Goal: Contribute content

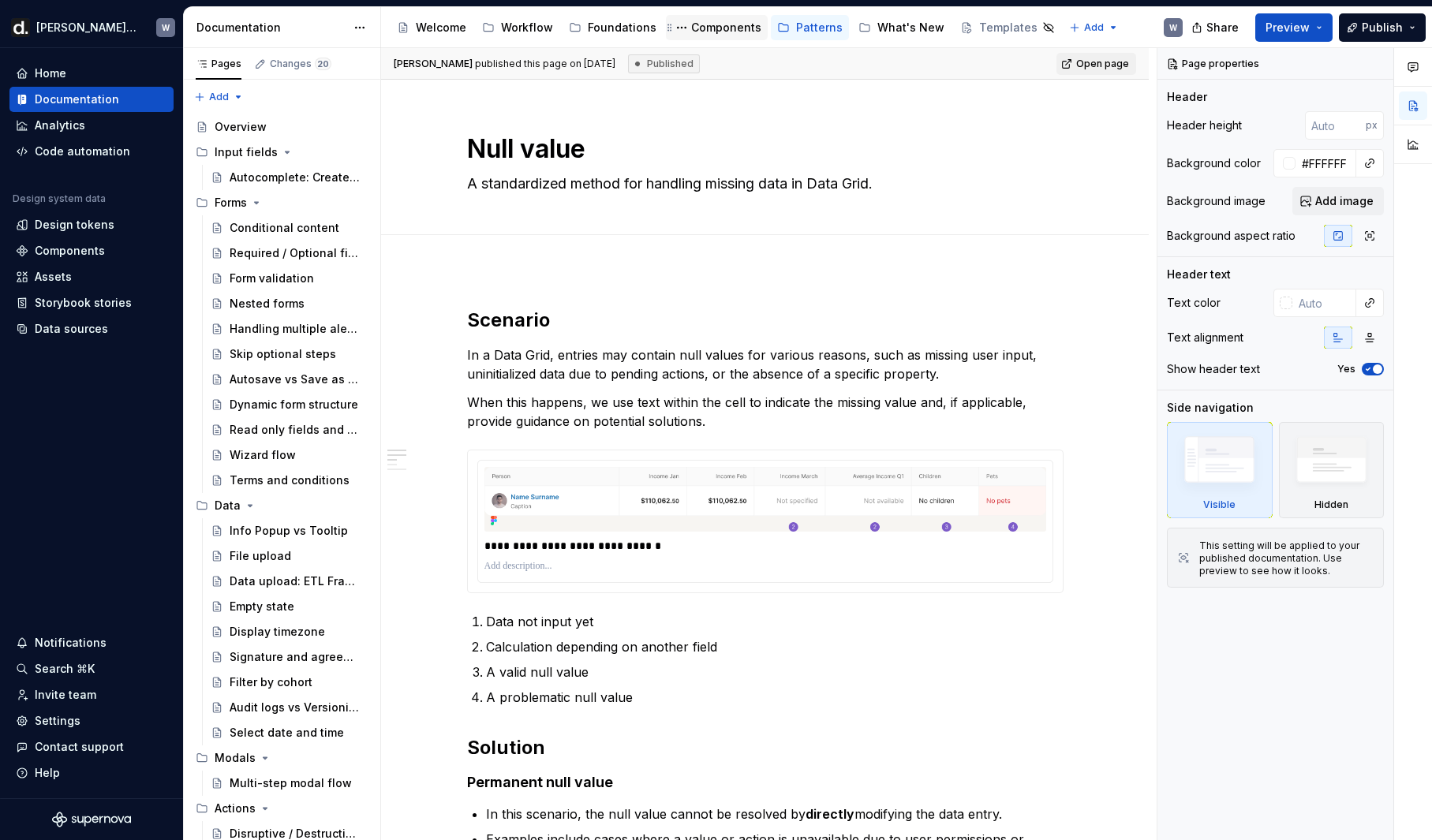
click at [705, 28] on div "Components" at bounding box center [726, 28] width 70 height 16
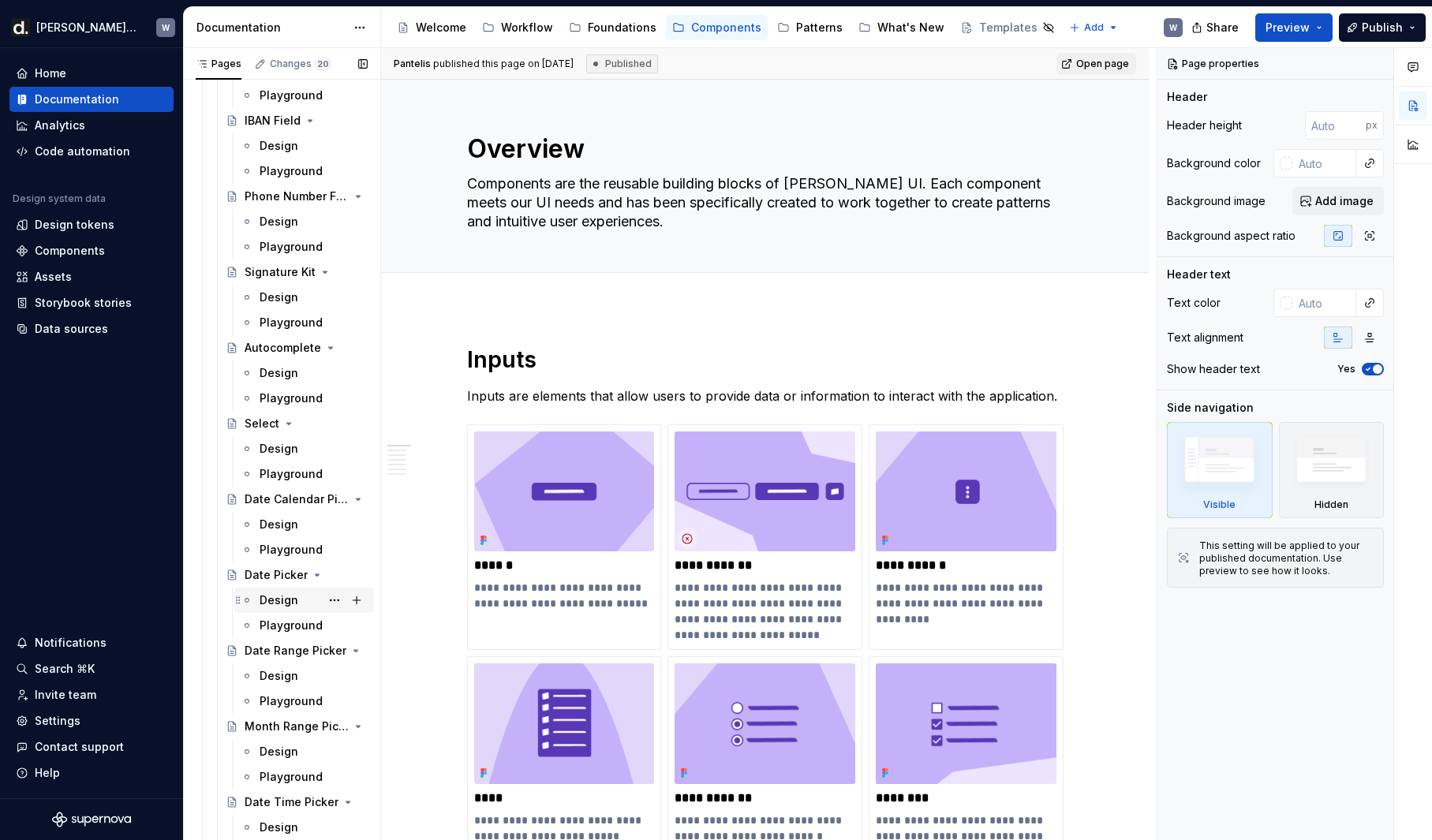
scroll to position [1171, 0]
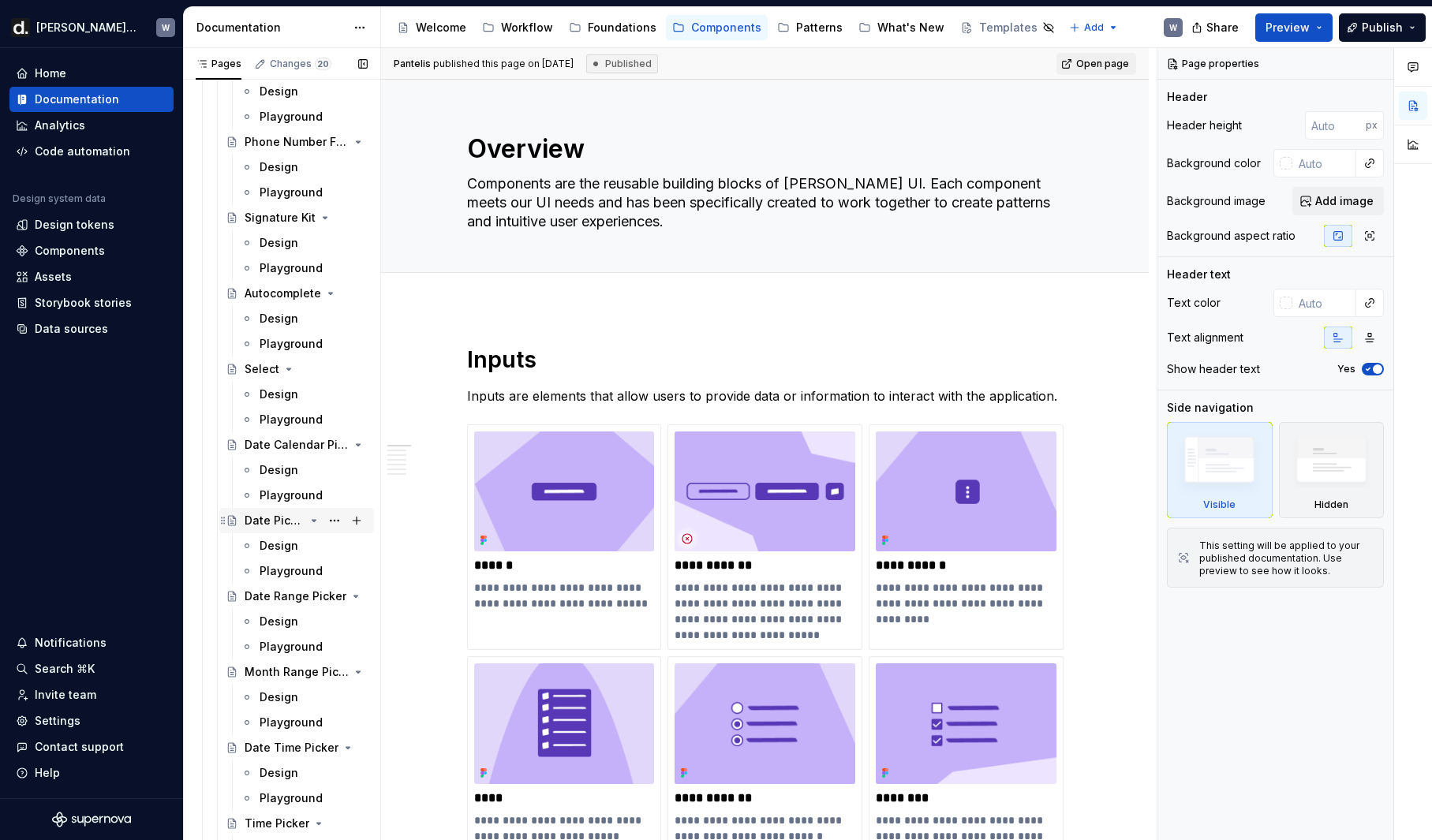
click at [278, 522] on div "Date Picker" at bounding box center [274, 521] width 60 height 16
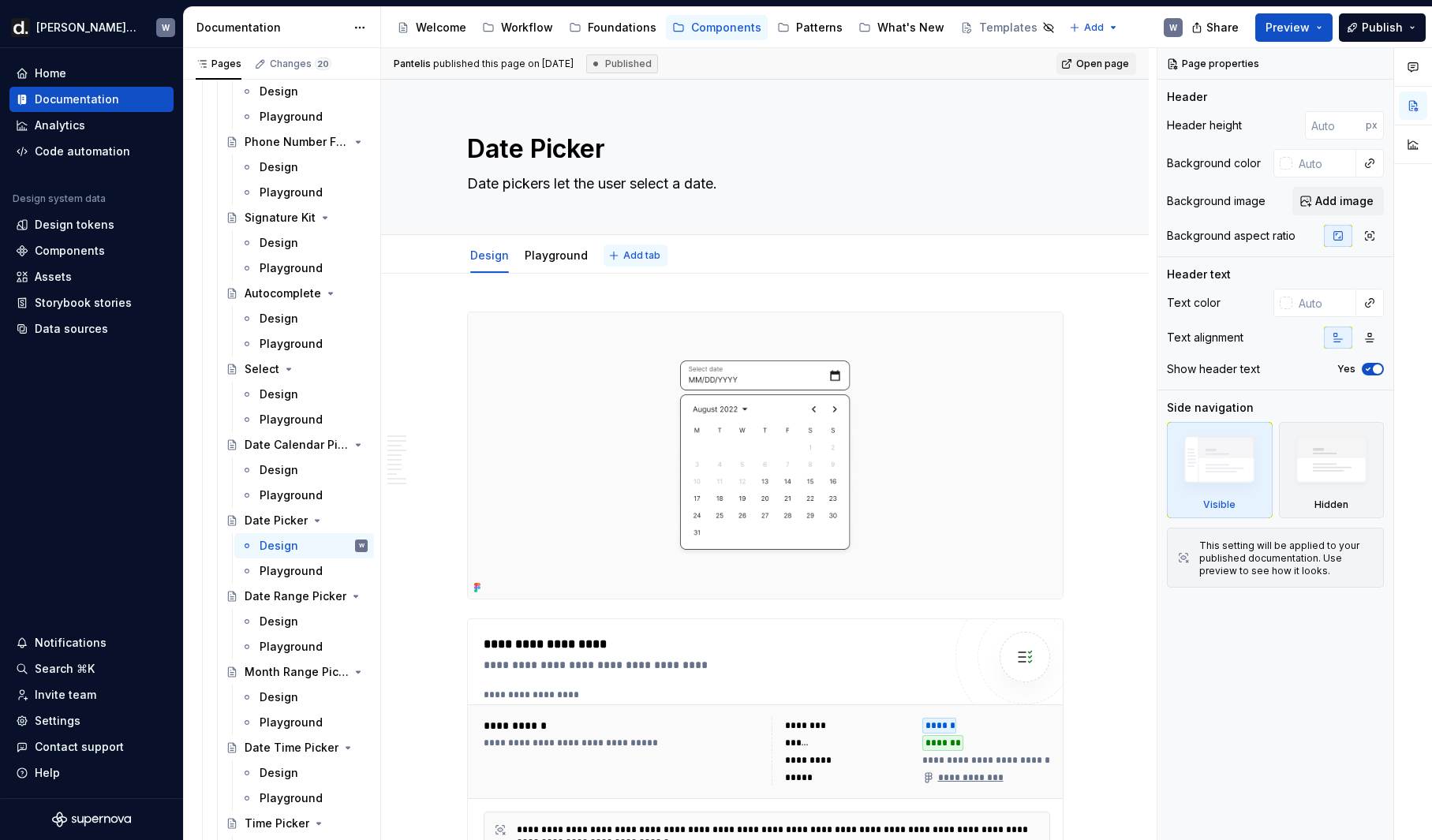
click at [641, 247] on button "Add tab" at bounding box center [635, 255] width 64 height 22
type textarea "*"
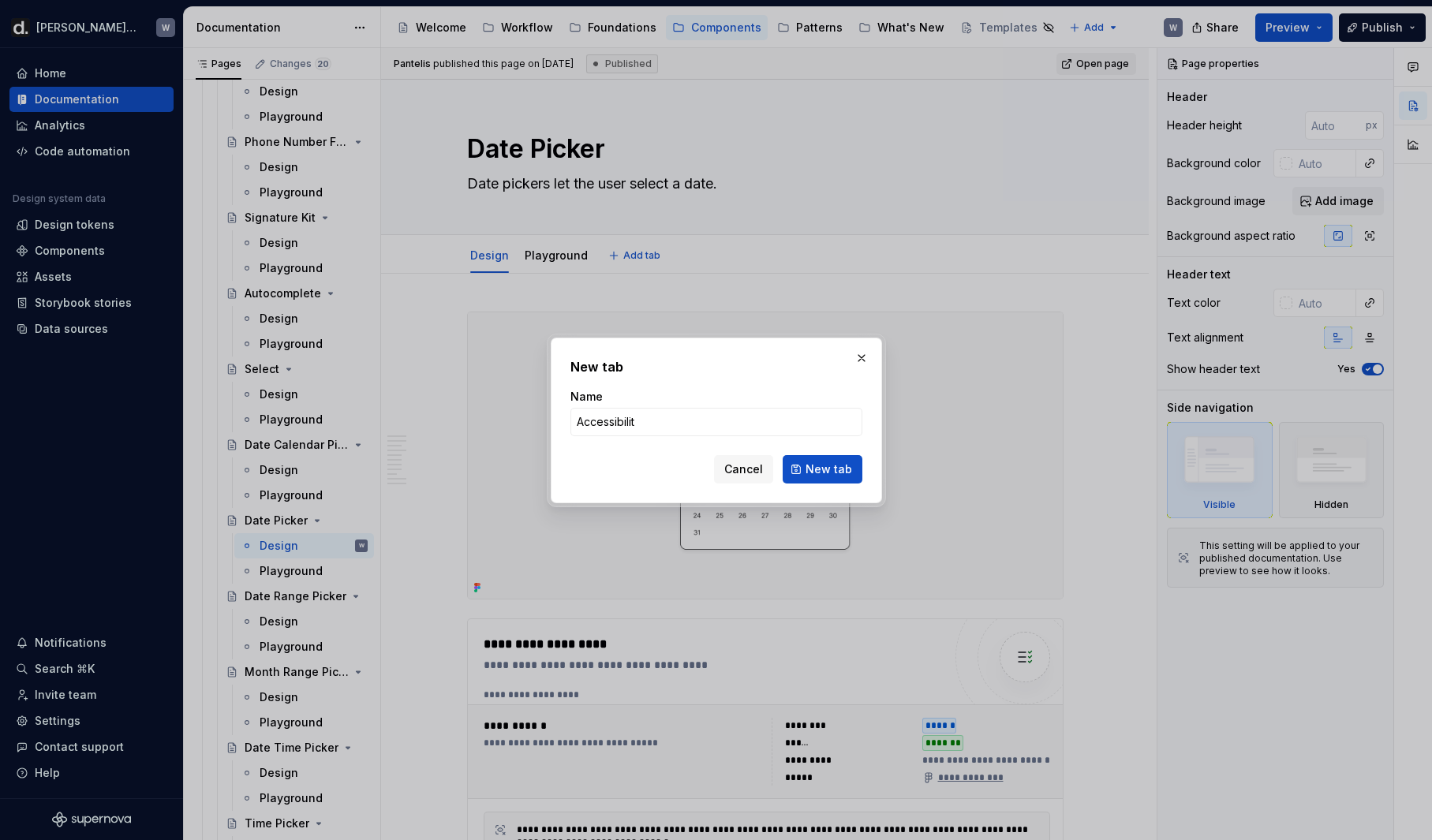
type input "Accessibility"
click at [830, 471] on span "New tab" at bounding box center [829, 470] width 47 height 16
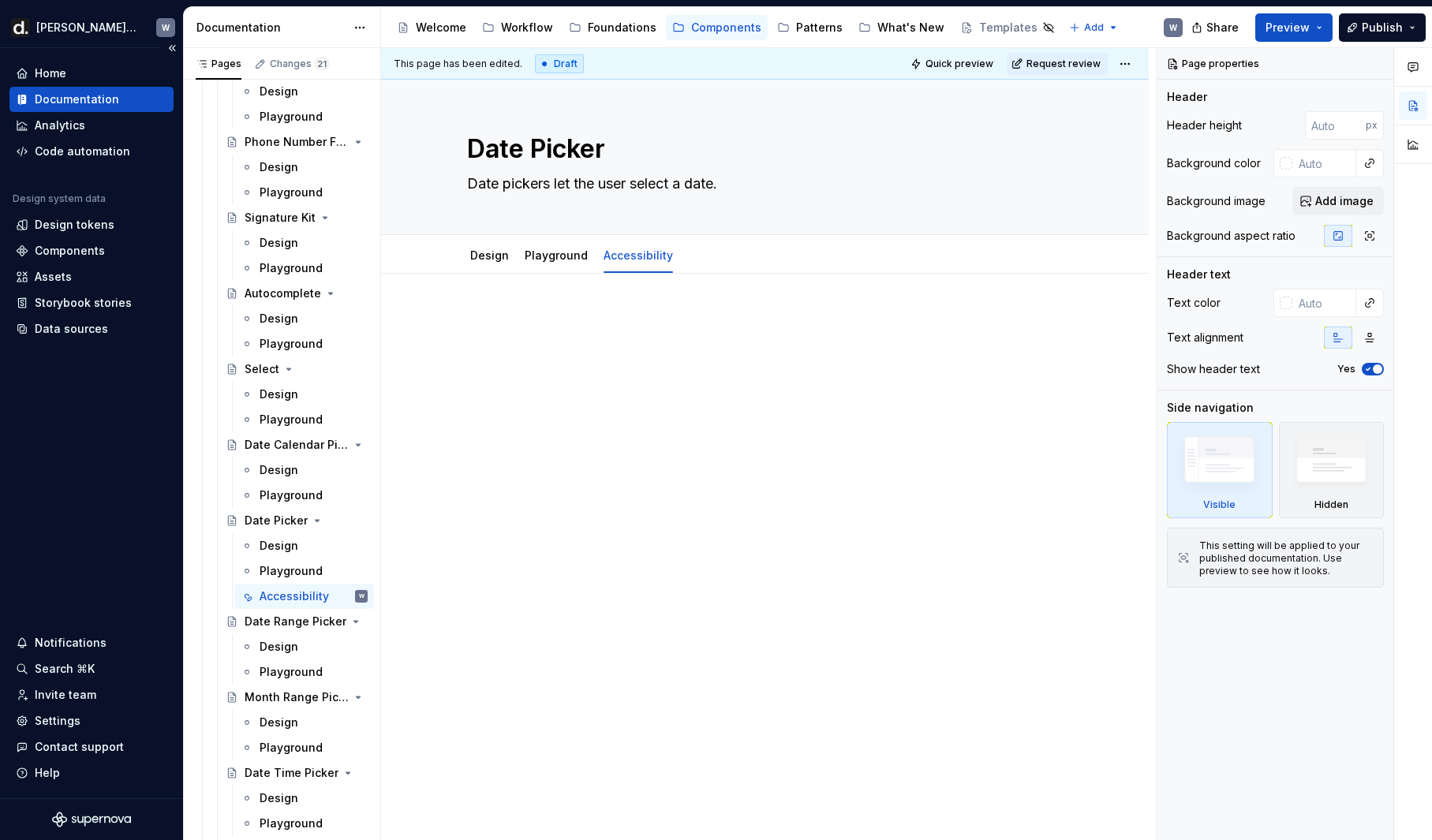
type textarea "*"
click at [608, 349] on div at bounding box center [765, 341] width 596 height 60
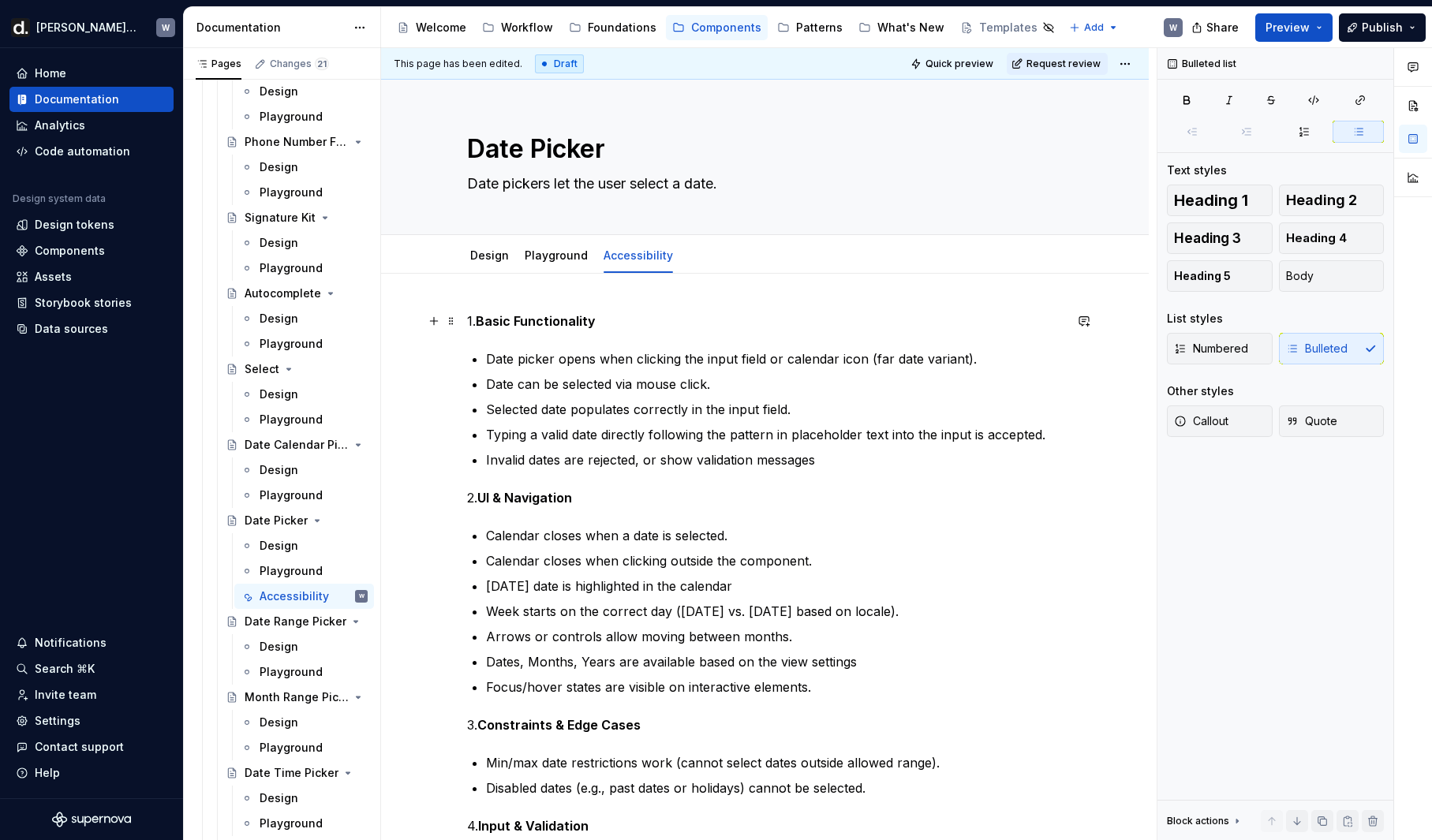
click at [504, 323] on strong "Basic Functionality" at bounding box center [536, 321] width 120 height 16
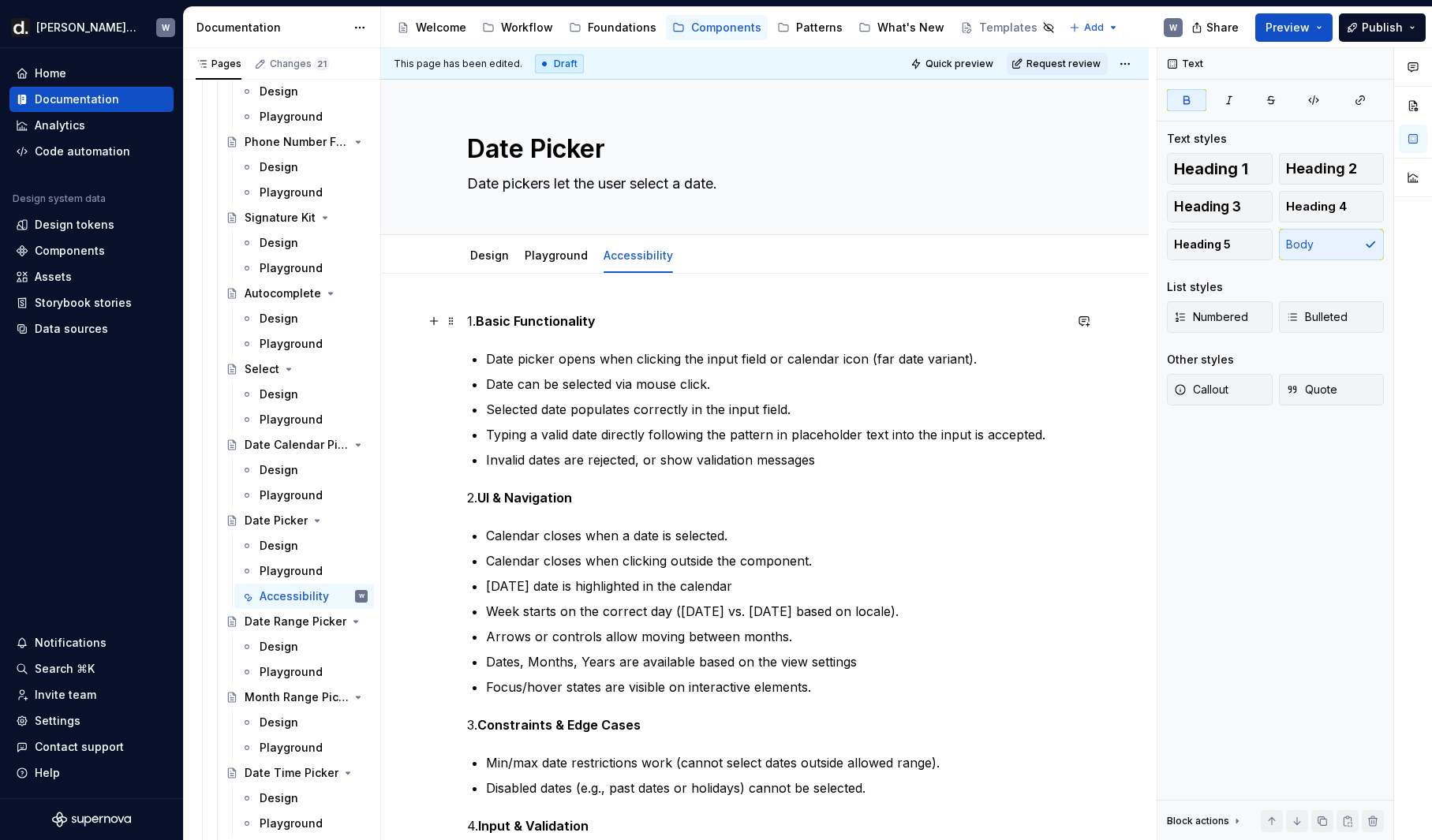
click at [485, 323] on strong "Basic Functionality" at bounding box center [536, 321] width 120 height 16
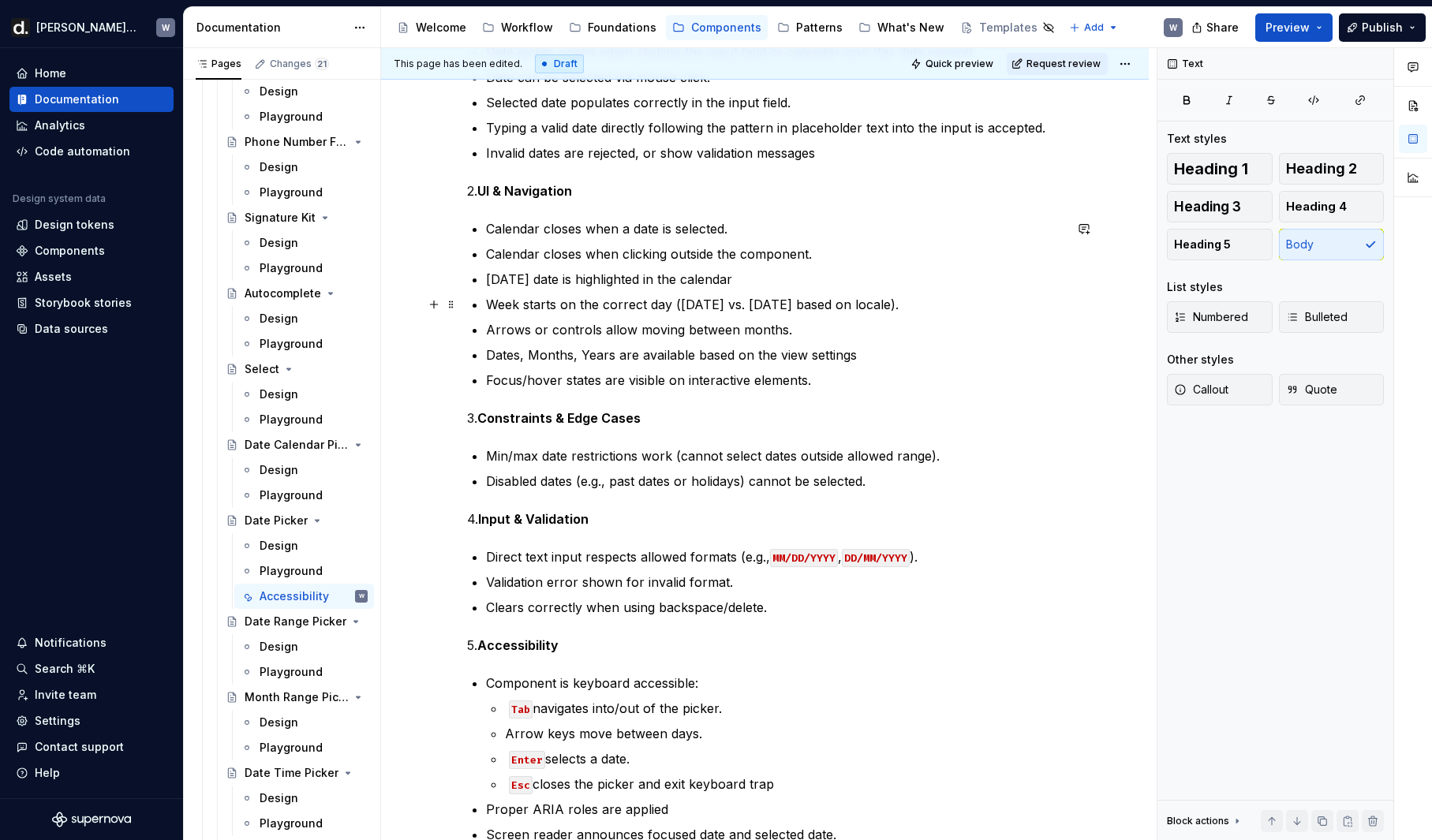
scroll to position [310, 0]
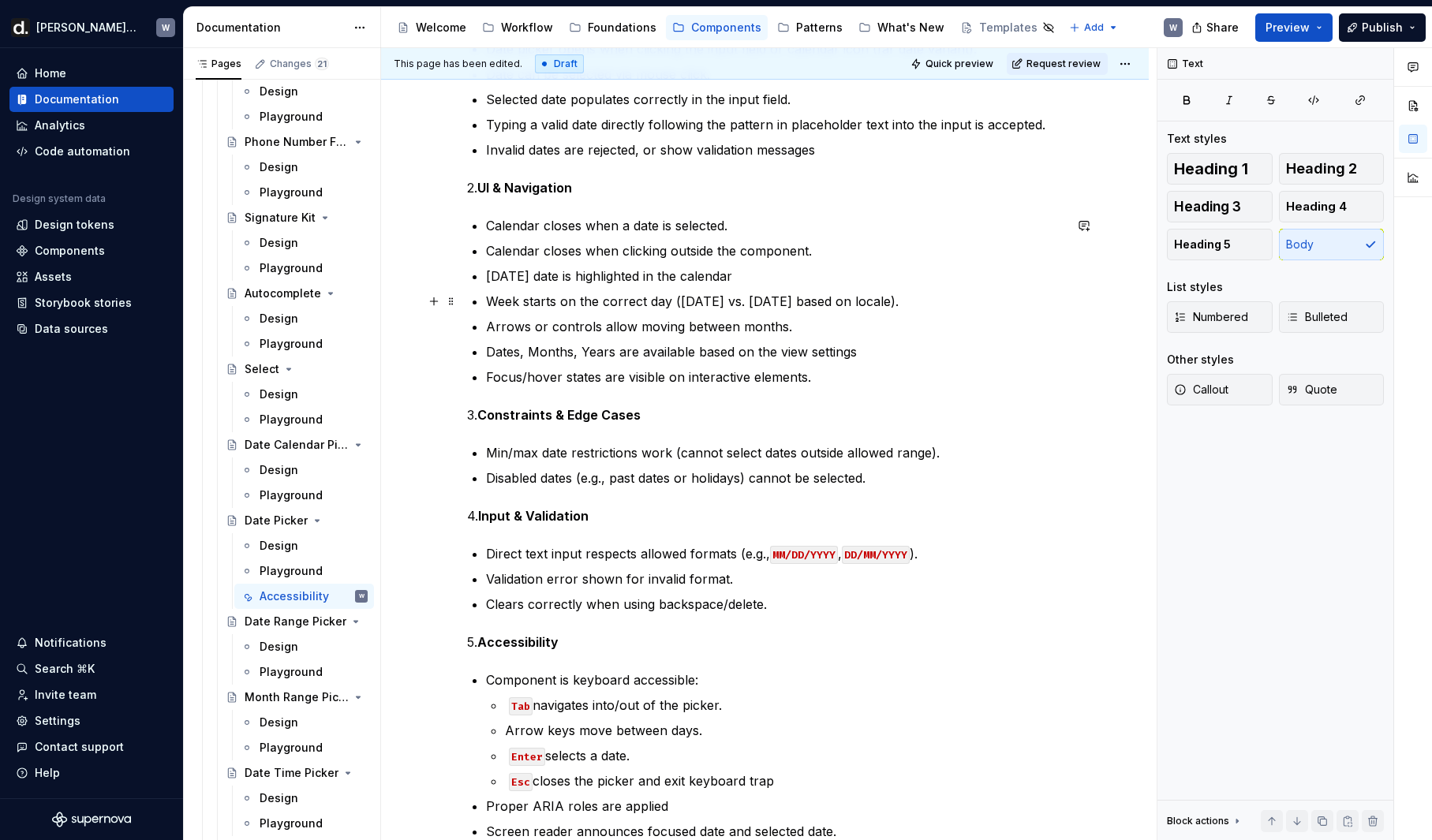
click at [865, 298] on p "Week starts on the correct day ([DATE] vs. [DATE] based on locale)." at bounding box center [774, 301] width 577 height 19
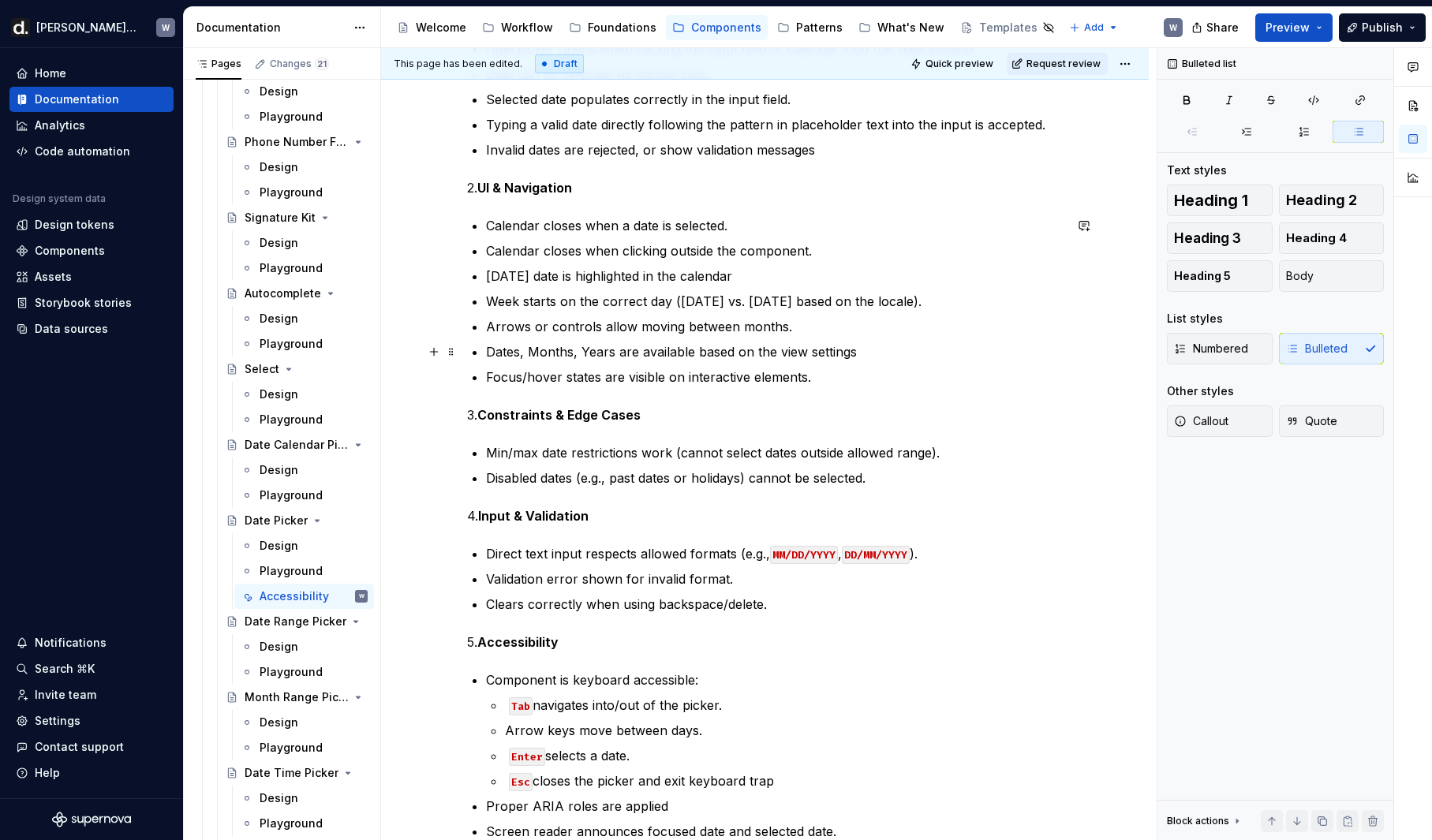
scroll to position [313, 0]
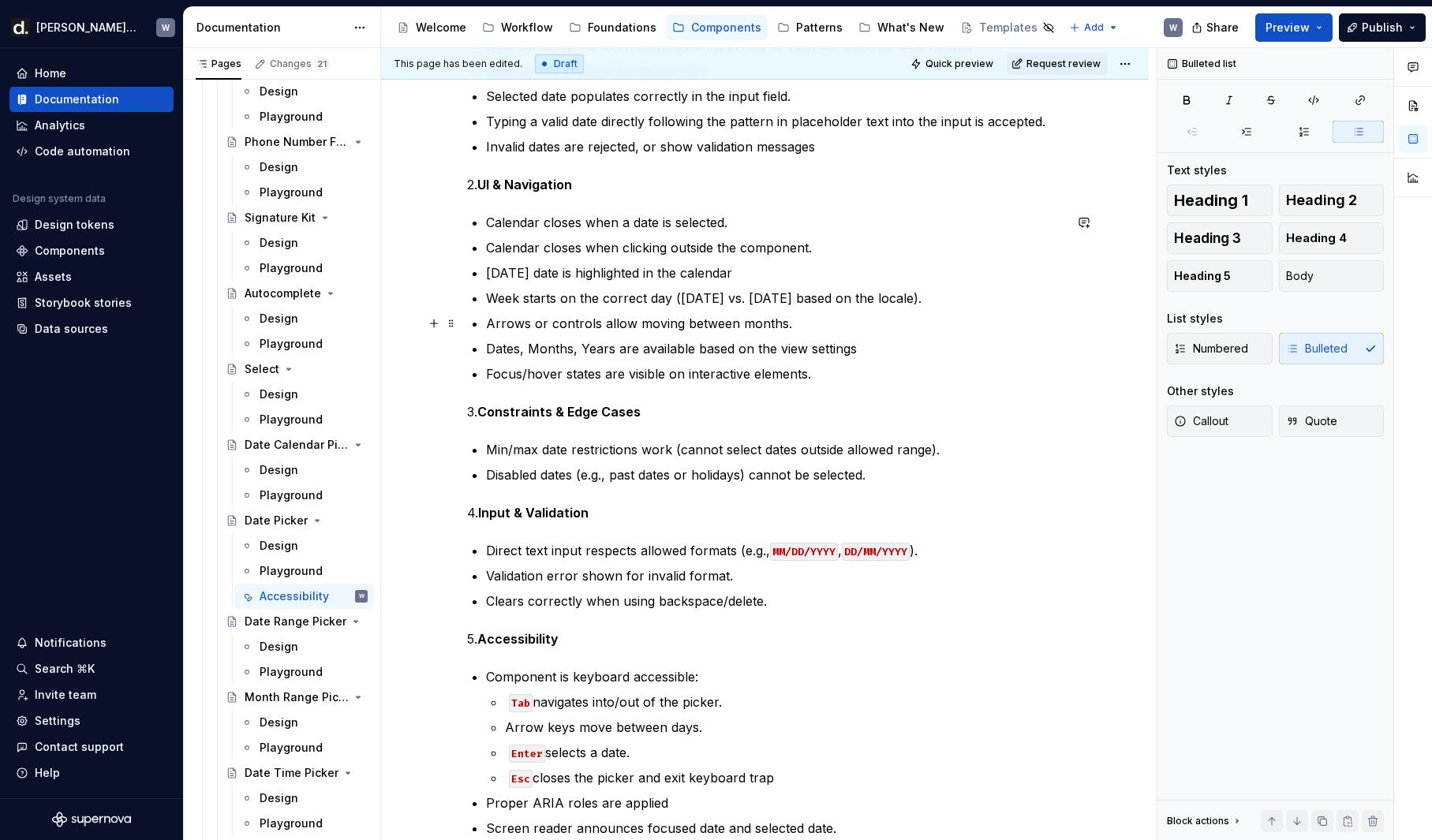
drag, startPoint x: 493, startPoint y: 324, endPoint x: 570, endPoint y: 326, distance: 77.0
click at [494, 324] on p "Arrows or controls allow moving between months." at bounding box center [774, 323] width 577 height 19
click at [538, 324] on p "Arrows or controls allow moving between months." at bounding box center [774, 323] width 577 height 19
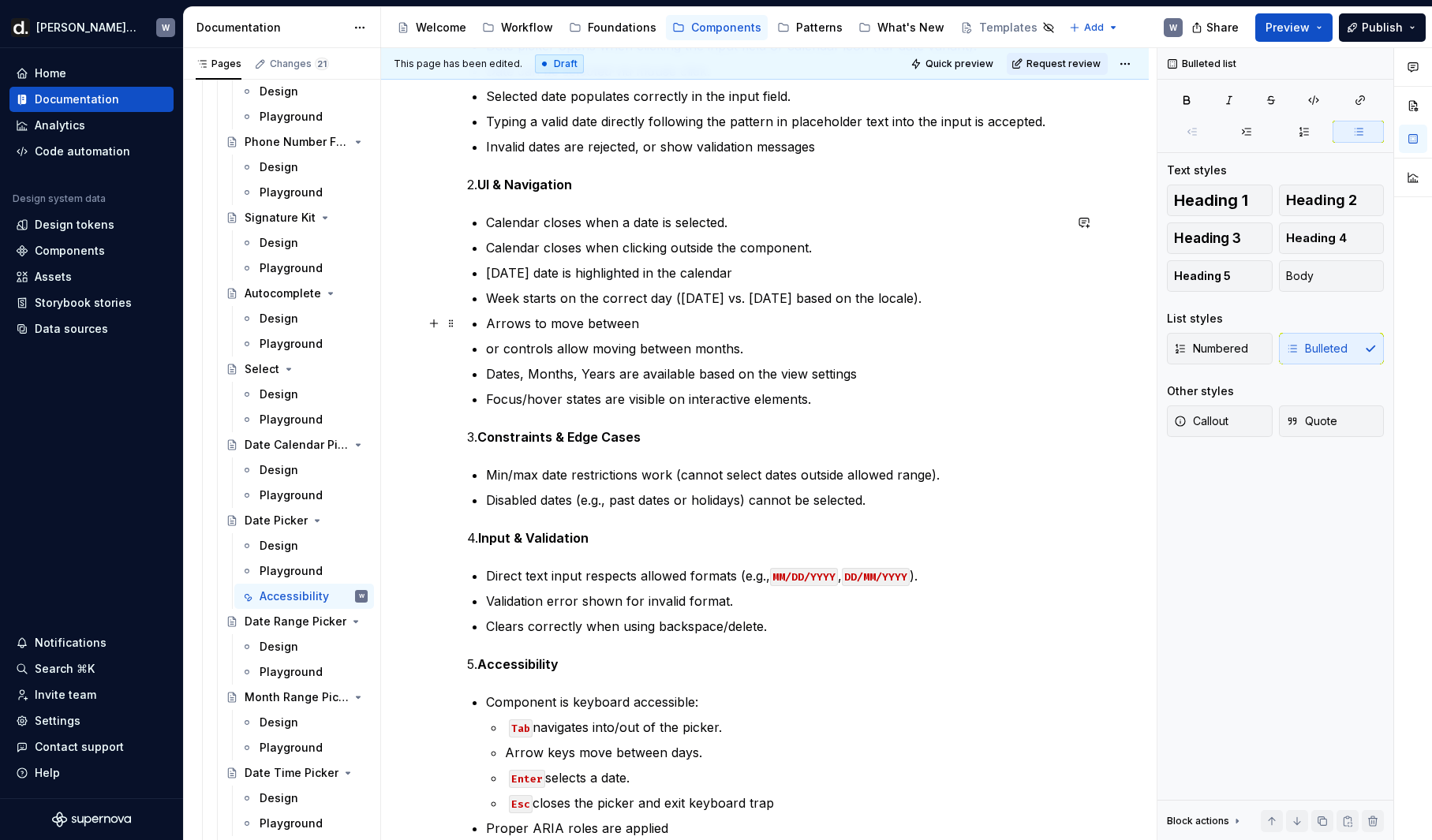
click at [535, 324] on p "Arrows to move between" at bounding box center [774, 323] width 577 height 19
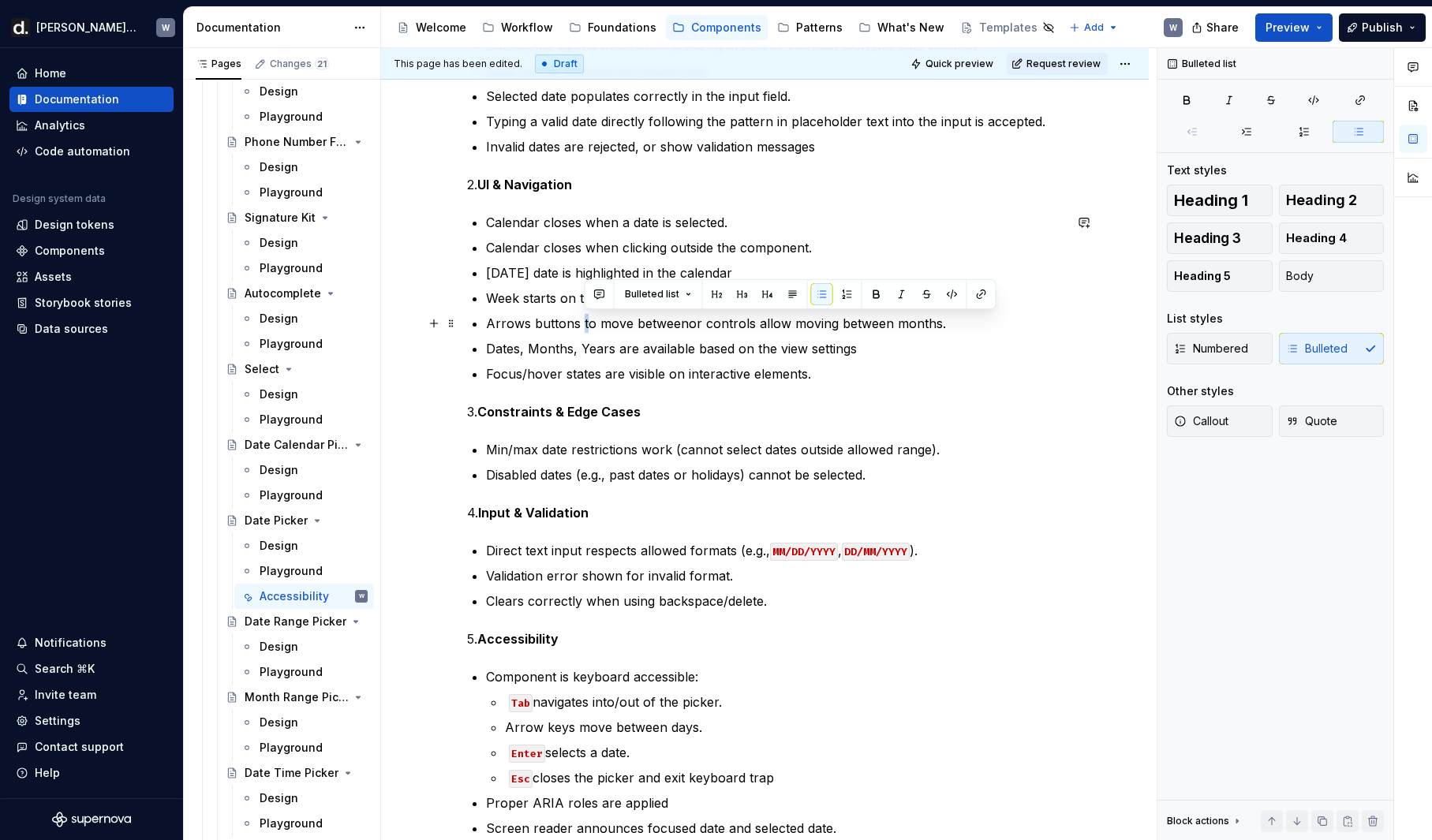
click at [587, 325] on p "Arrows buttons to move betweenor controls allow moving between months." at bounding box center [774, 323] width 577 height 19
click at [590, 338] on ul "Calendar closes when a date is selected. Calendar closes when clicking outside …" at bounding box center [774, 298] width 577 height 170
drag, startPoint x: 705, startPoint y: 323, endPoint x: 493, endPoint y: 320, distance: 212.0
click at [493, 320] on p "Arrows buttons to move betweenor controls allow moving between months." at bounding box center [774, 323] width 577 height 19
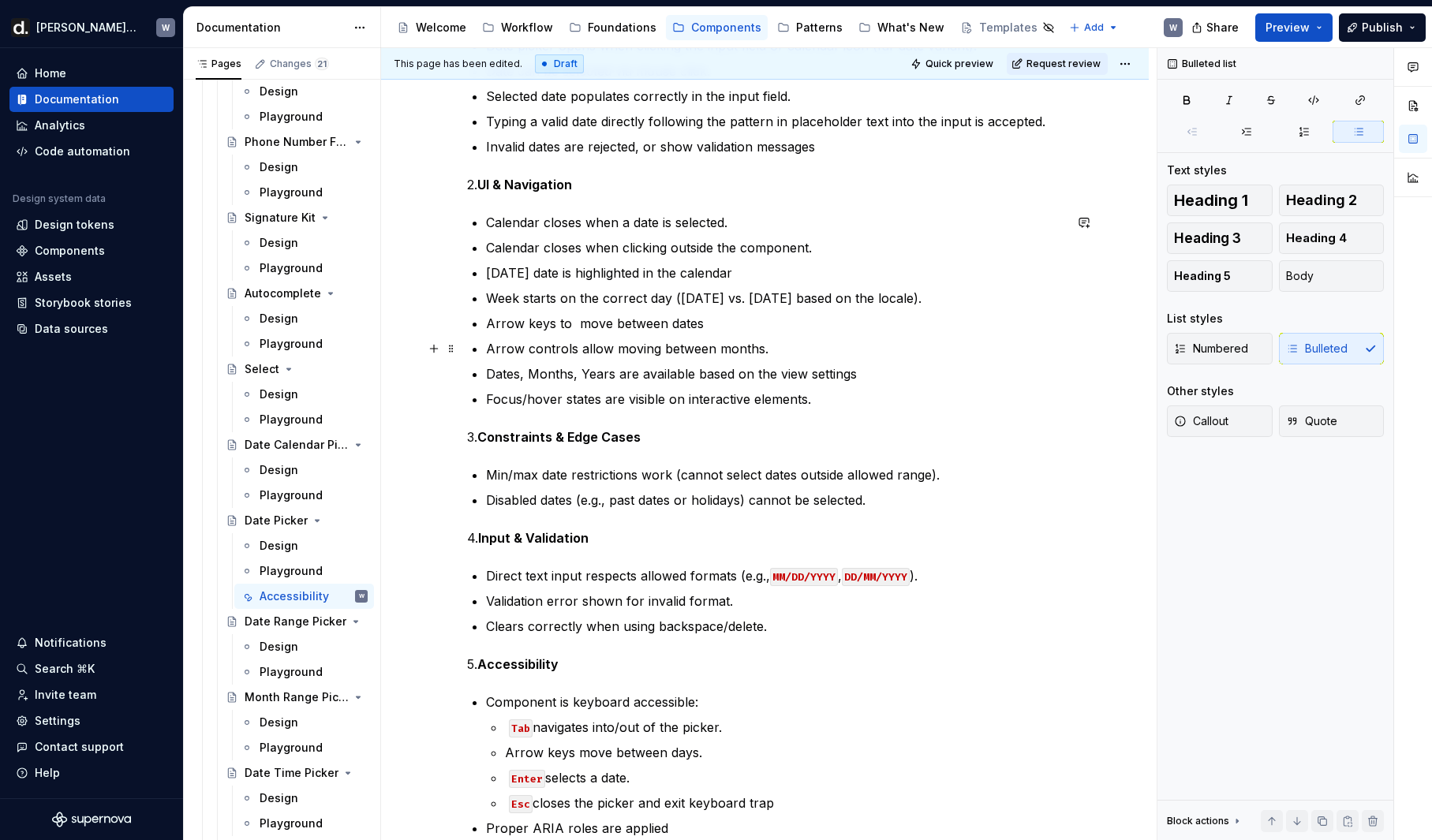
click at [492, 350] on p "Arrow controls allow moving between months." at bounding box center [774, 348] width 577 height 19
click at [540, 350] on p "Arrow controls allow moving between months." at bounding box center [774, 348] width 577 height 19
click at [518, 349] on p "Arrow controls allow moving between months." at bounding box center [774, 348] width 577 height 19
click at [519, 349] on p "Arrow controls allow moving between months." at bounding box center [774, 348] width 577 height 19
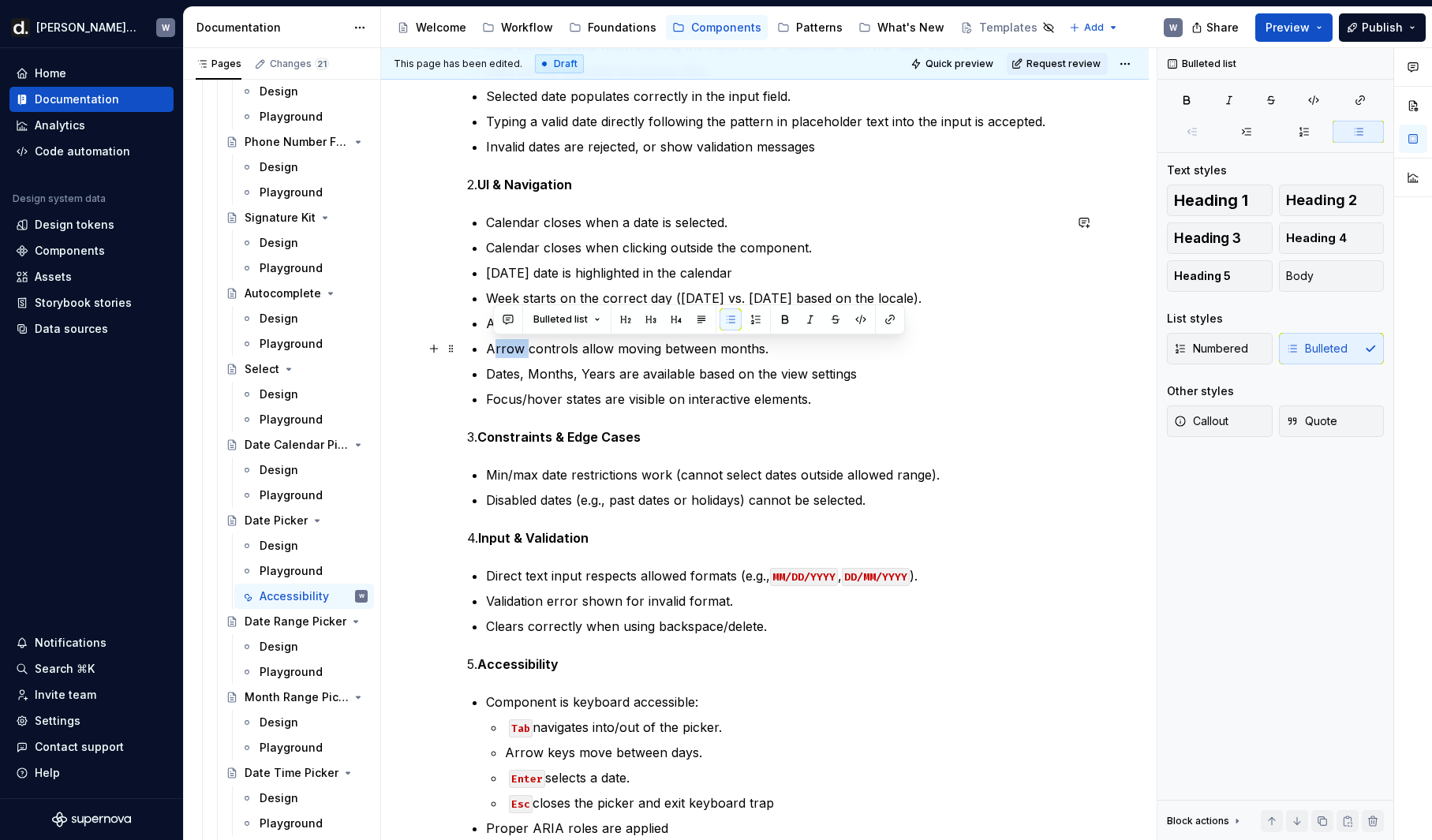
click at [493, 352] on p "Arrow controls allow moving between months." at bounding box center [774, 348] width 577 height 19
drag, startPoint x: 497, startPoint y: 350, endPoint x: 584, endPoint y: 345, distance: 87.1
click at [584, 345] on p "Arrow controls allow moving between months." at bounding box center [774, 348] width 577 height 19
click at [584, 344] on p "Arrow controls allow moving between months." at bounding box center [774, 348] width 577 height 19
drag, startPoint x: 621, startPoint y: 347, endPoint x: 698, endPoint y: 345, distance: 77.0
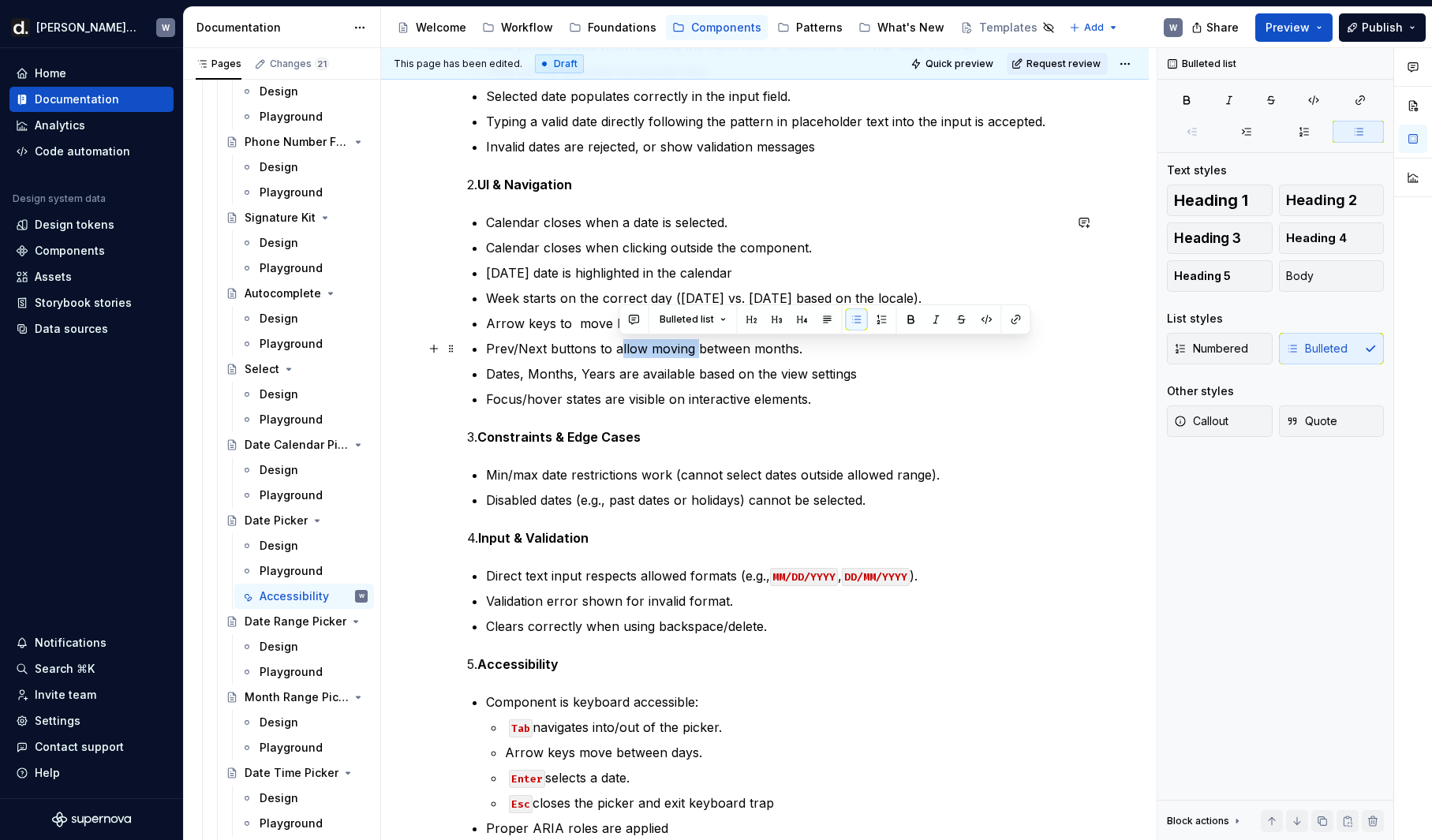
click at [698, 345] on p "Prev/Next buttons to allow moving between months." at bounding box center [774, 348] width 577 height 19
click at [490, 376] on p "Dates, Months, Years are available based on the view settings" at bounding box center [774, 373] width 577 height 19
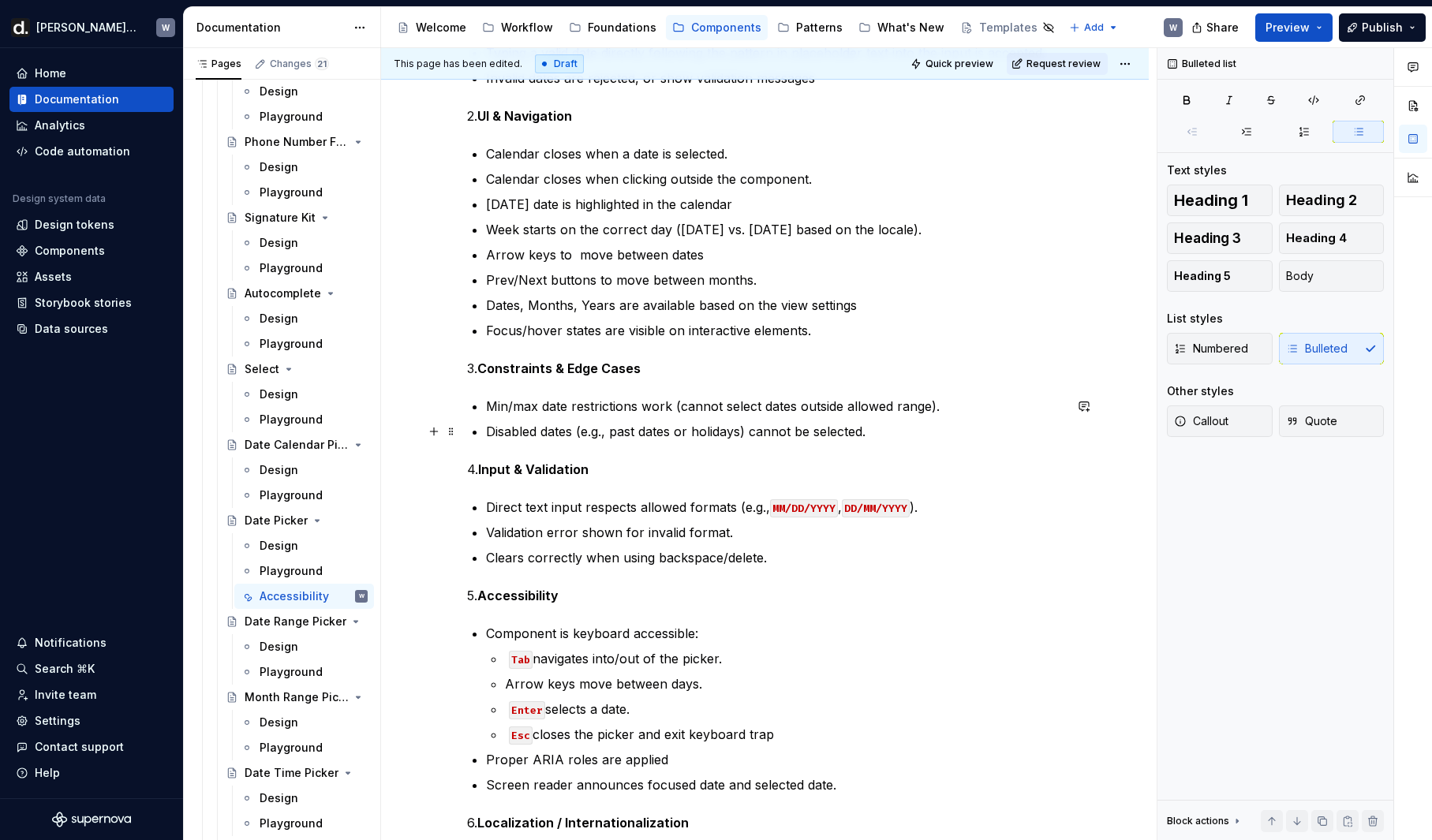
scroll to position [405, 0]
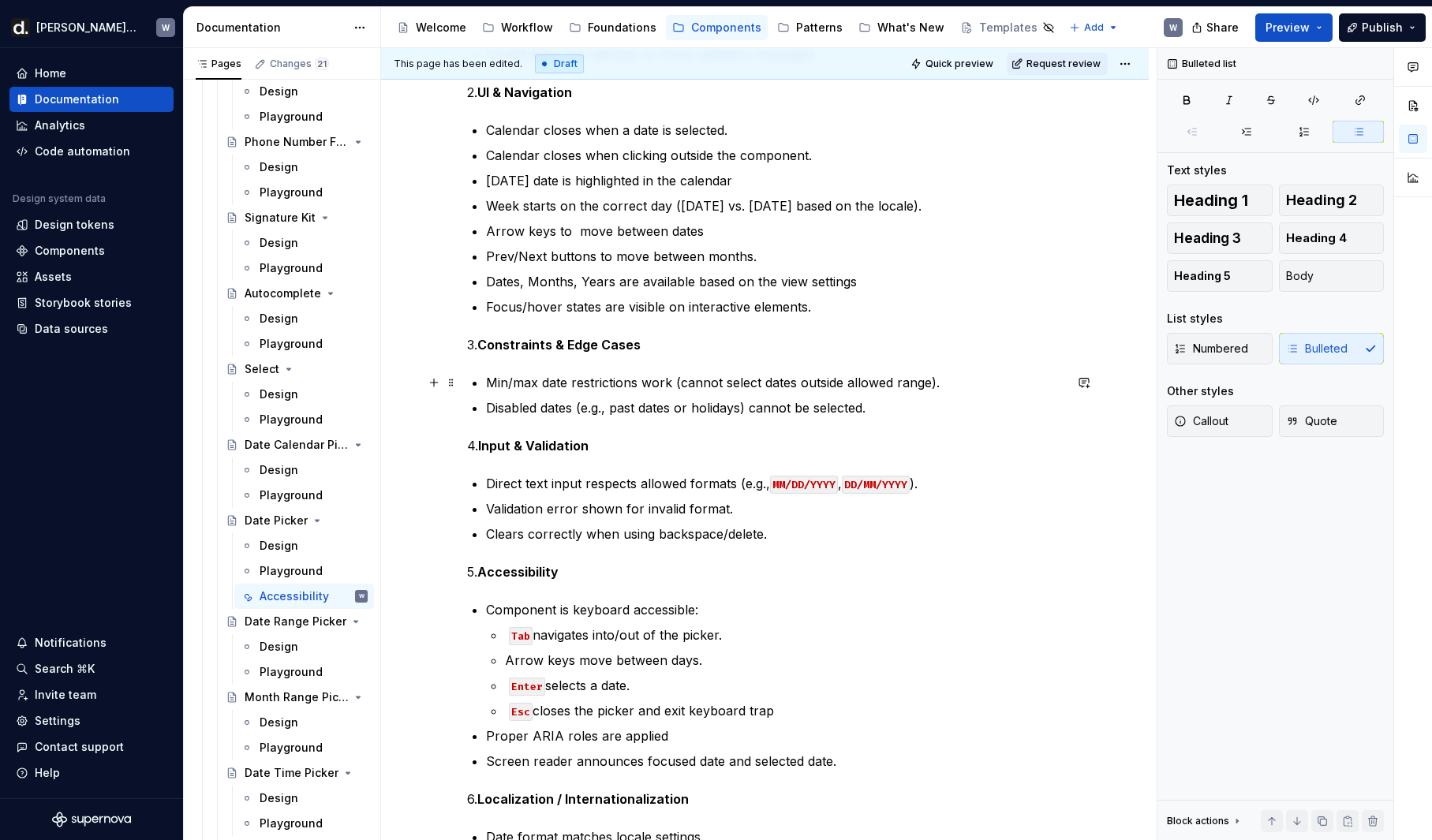
click at [513, 390] on p "Min/max date restrictions work (cannot select dates outside allowed range)." at bounding box center [774, 382] width 577 height 19
click at [589, 413] on p "Disabled dates (e.g., past dates or holidays) cannot be selected." at bounding box center [774, 407] width 577 height 19
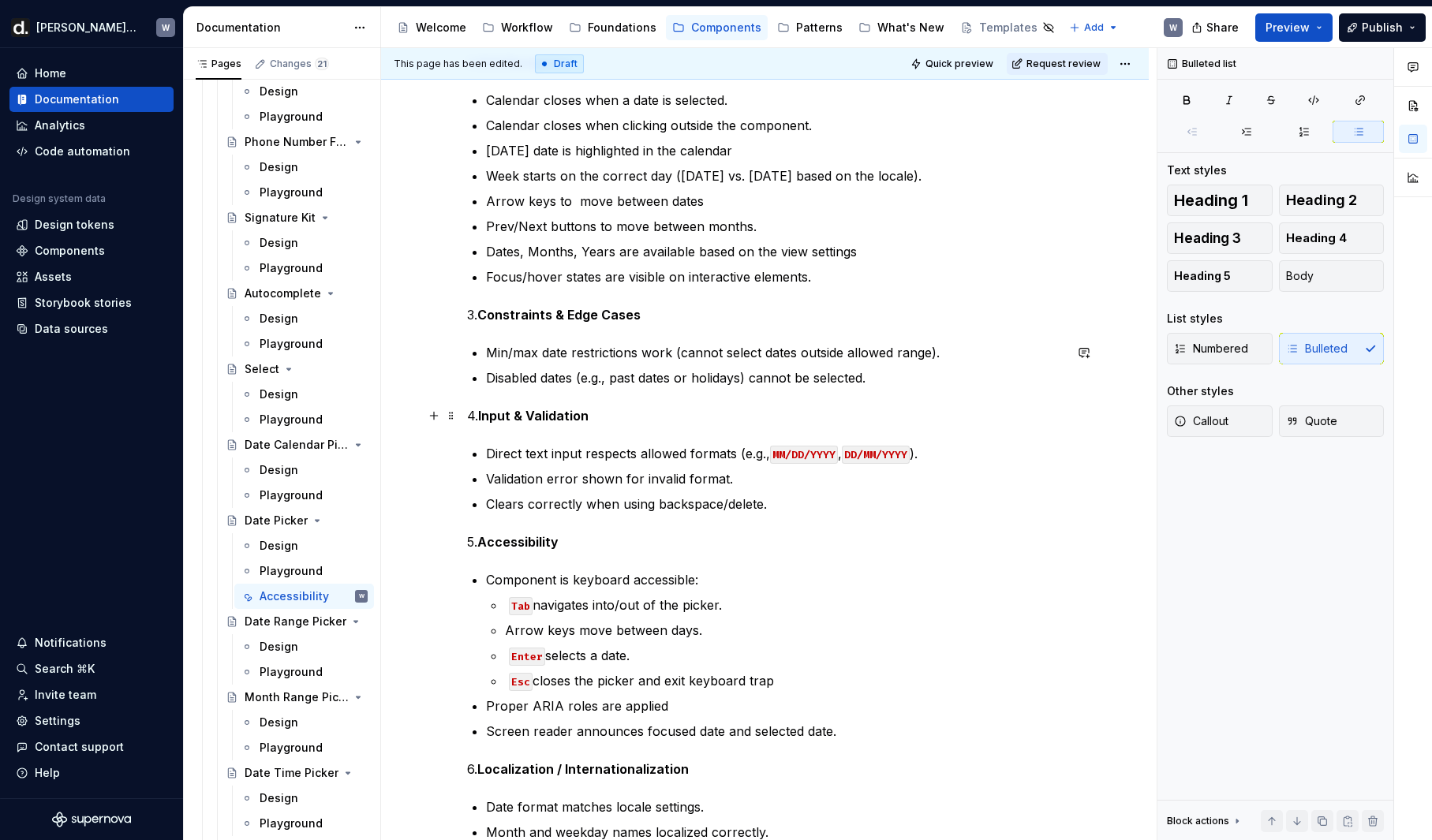
scroll to position [480, 0]
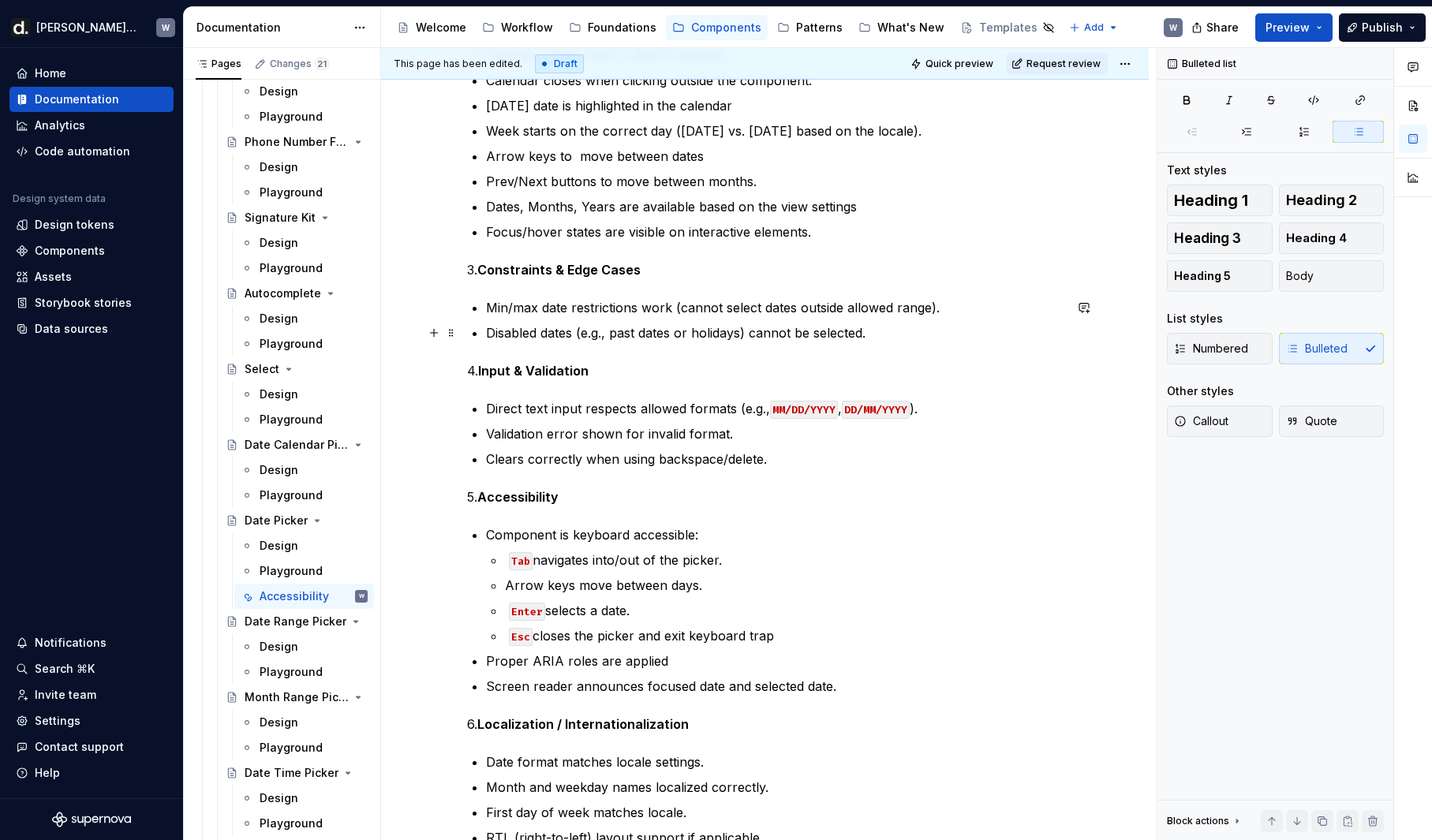
click at [933, 334] on p "Disabled dates (e.g., past dates or holidays) cannot be selected." at bounding box center [774, 332] width 577 height 19
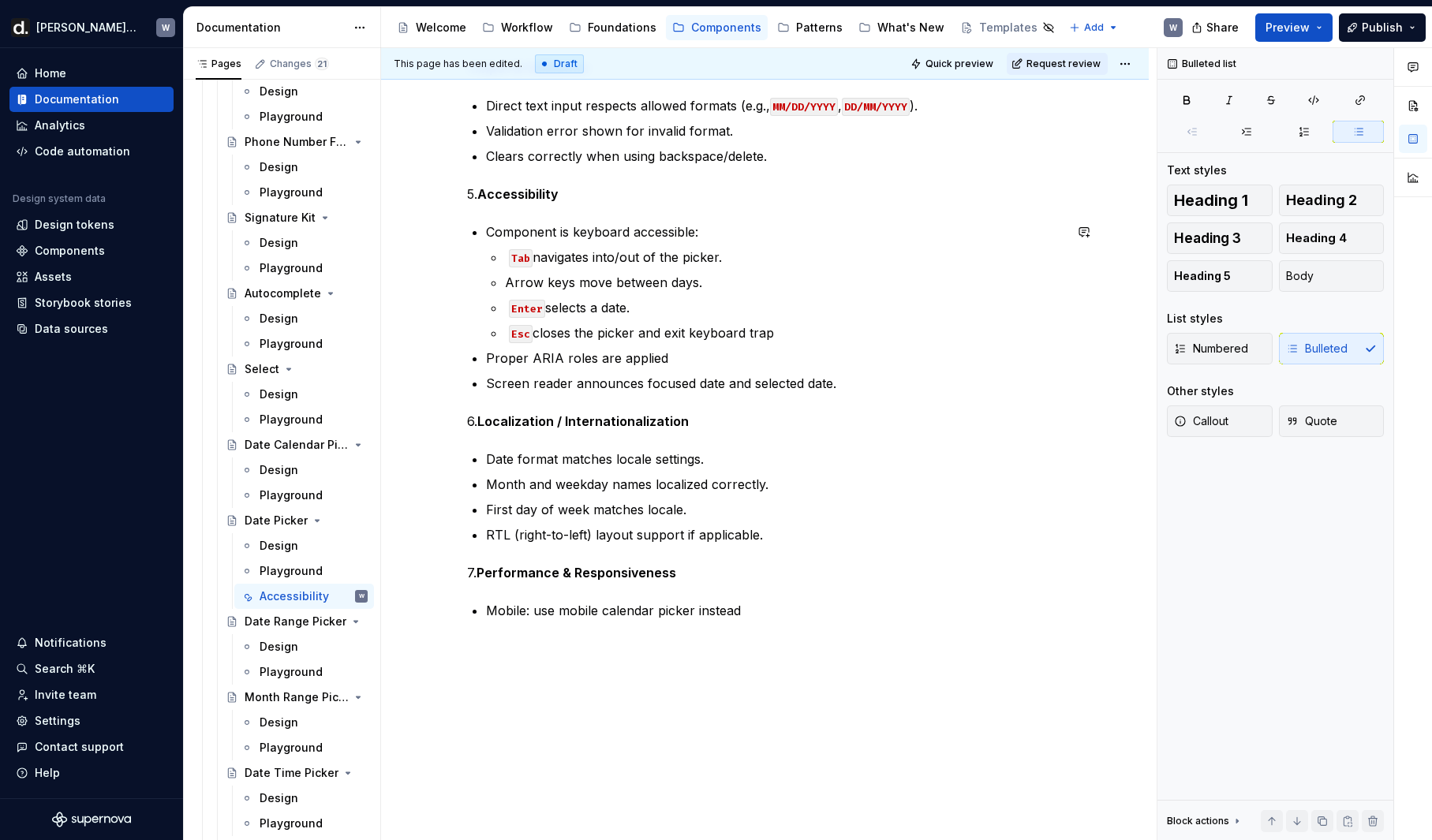
scroll to position [833, 0]
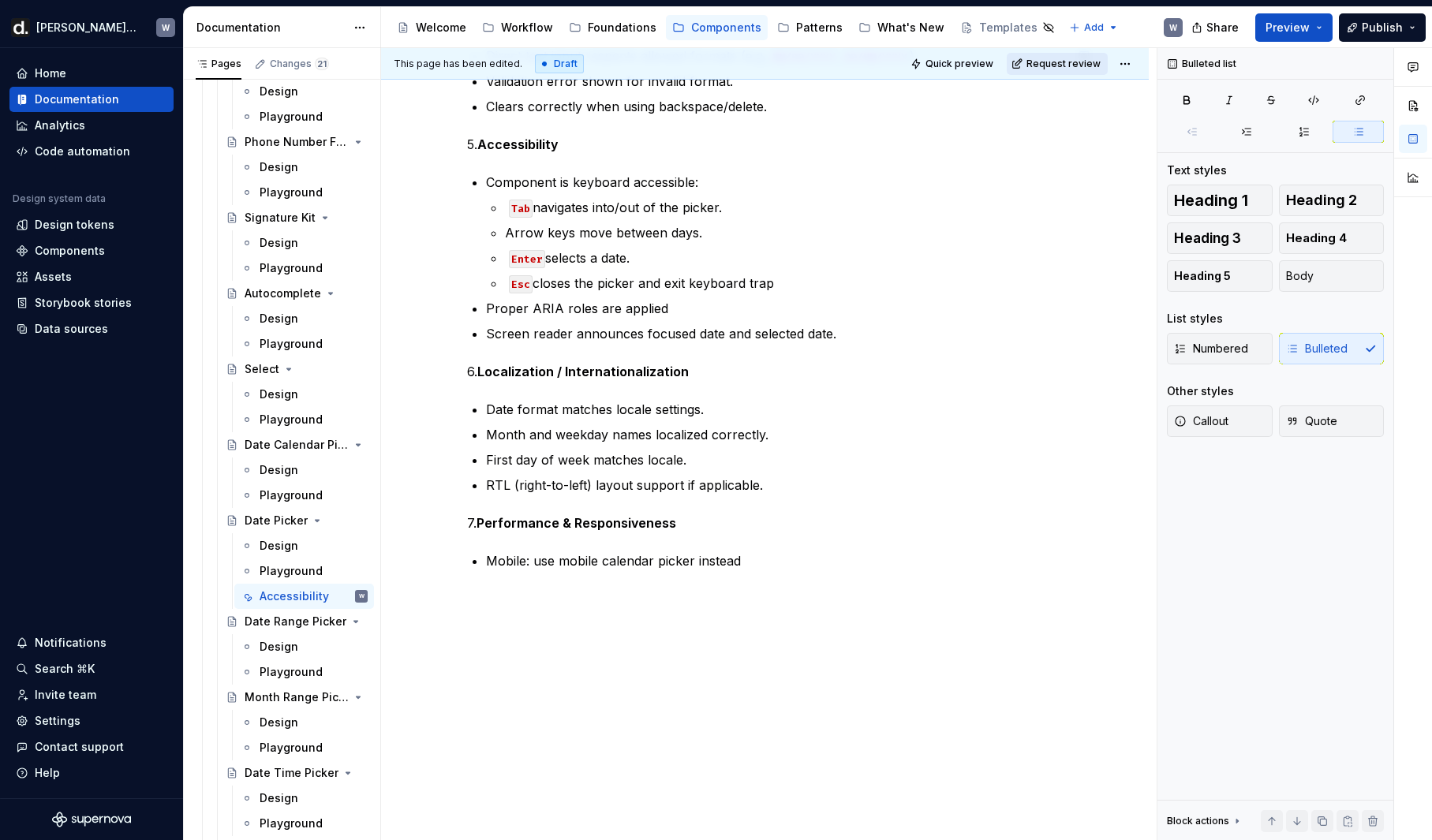
click at [1101, 67] on span "Request review" at bounding box center [1063, 64] width 74 height 13
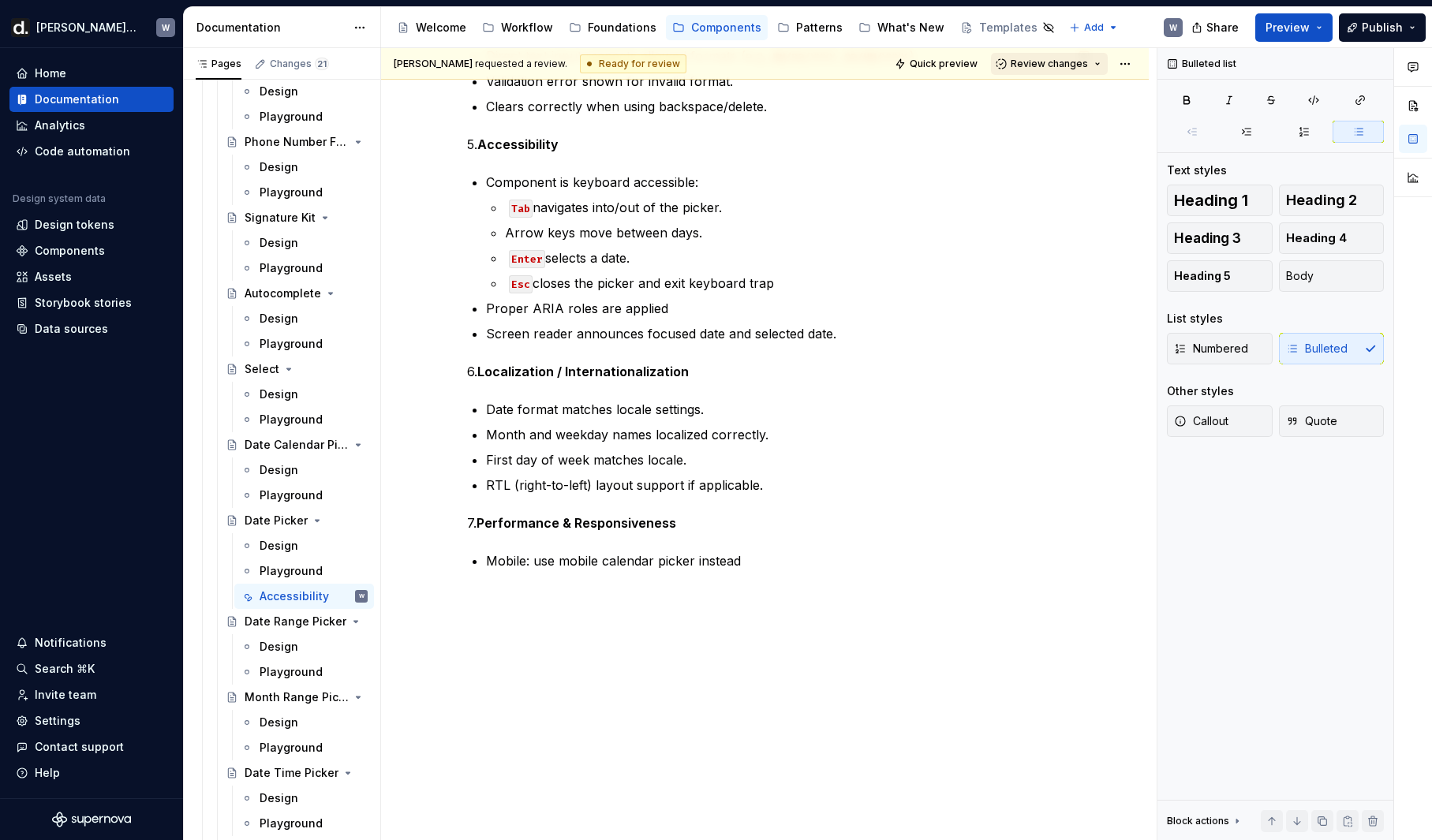
click at [1088, 65] on span "Review changes" at bounding box center [1049, 64] width 77 height 13
click at [1066, 95] on div "Approve" at bounding box center [1101, 95] width 138 height 16
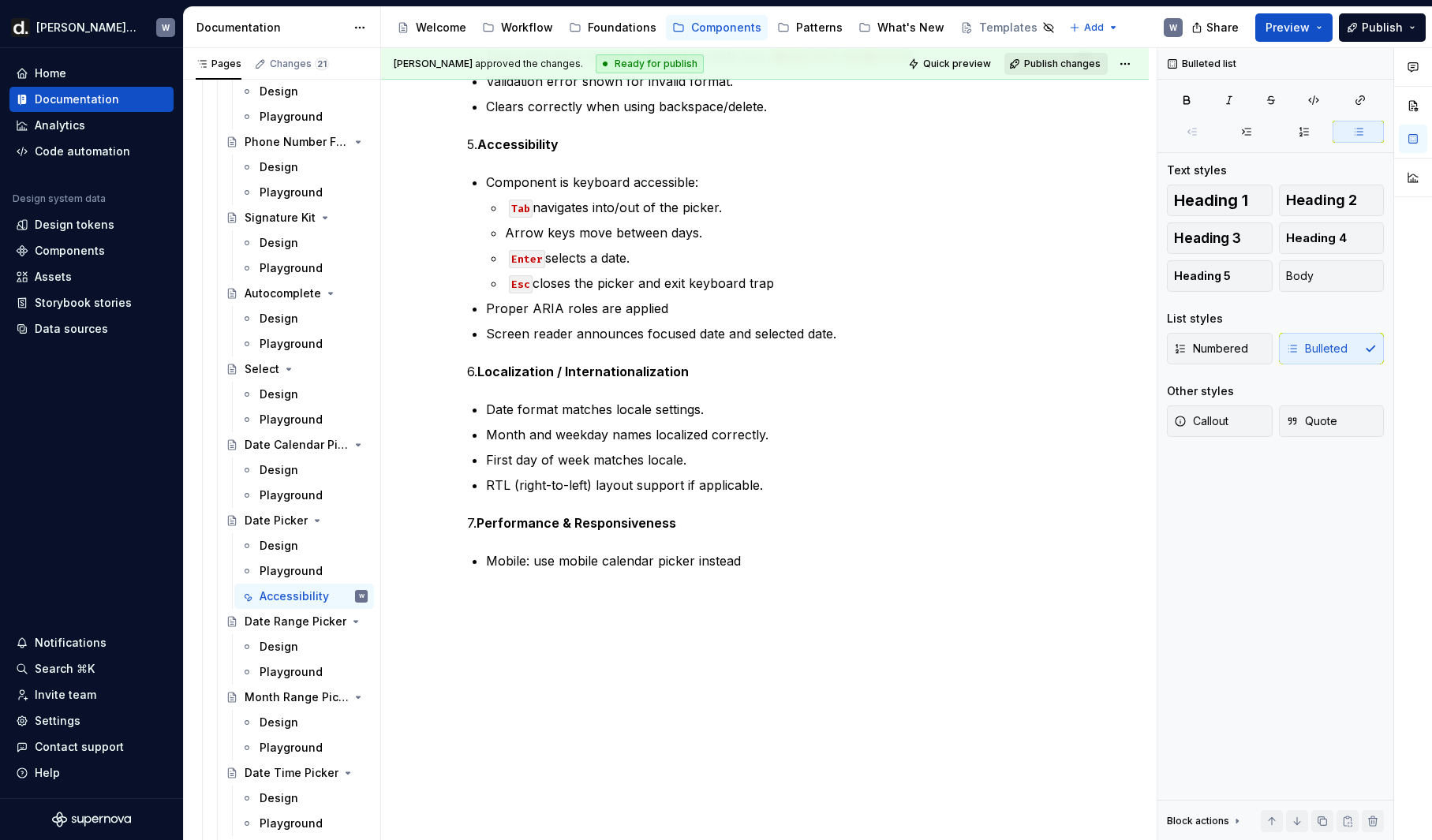
click at [1069, 69] on span "Publish changes" at bounding box center [1062, 64] width 77 height 13
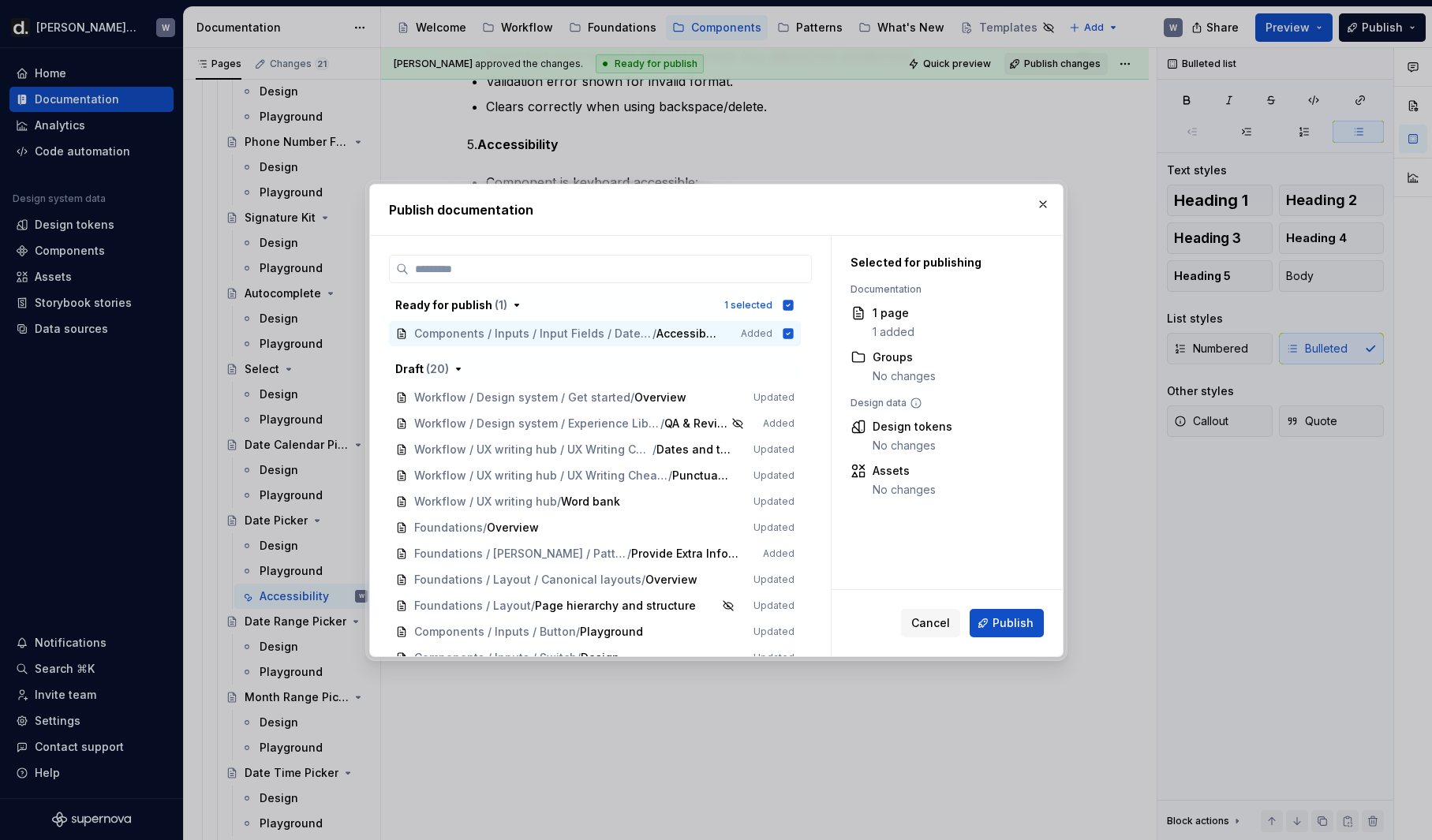
click at [1017, 621] on span "Publish" at bounding box center [1013, 624] width 41 height 16
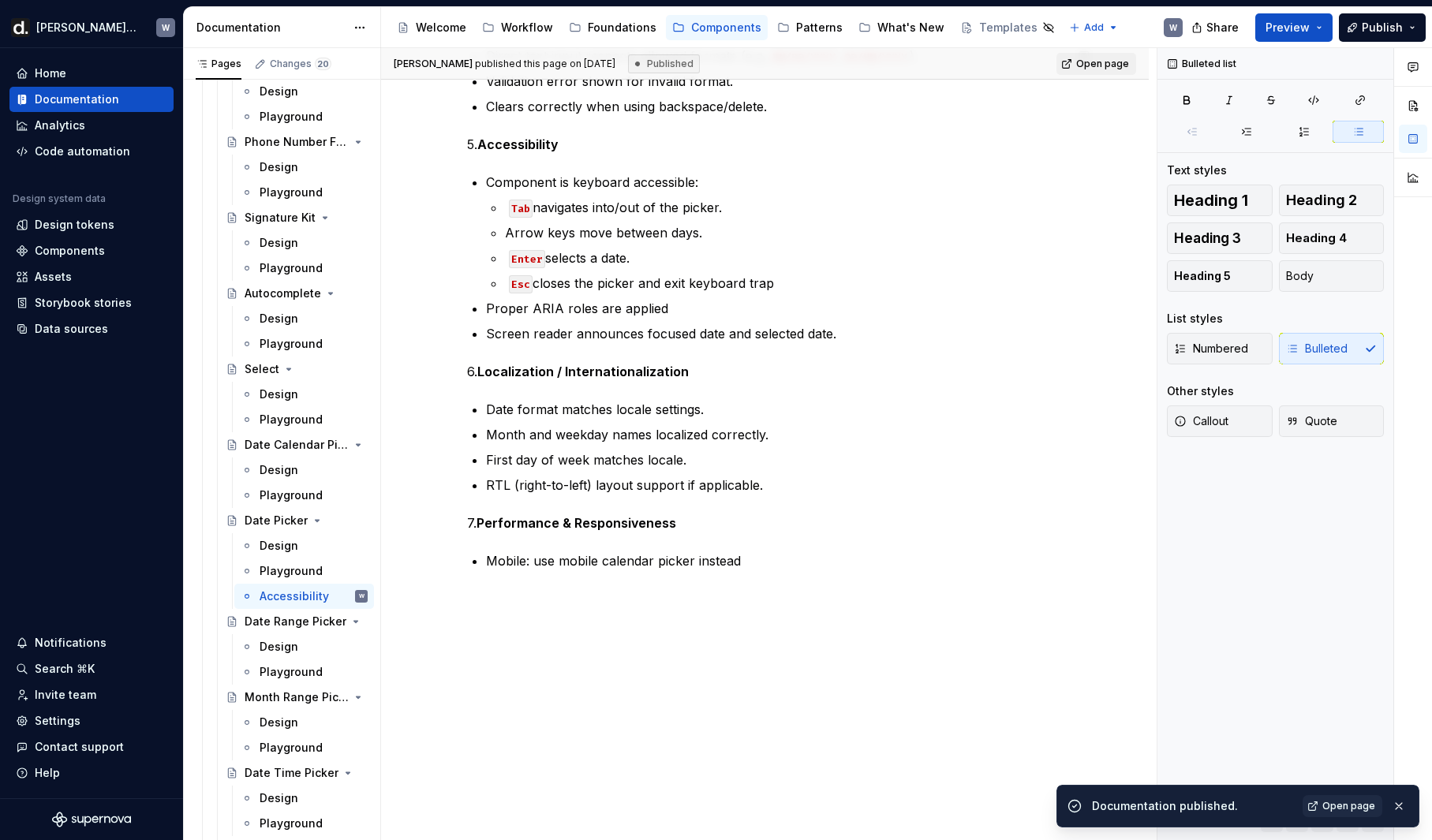
type textarea "*"
